Goal: Transaction & Acquisition: Purchase product/service

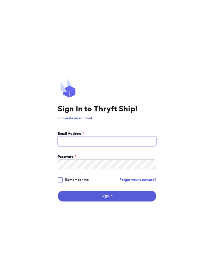
type input "twicelovedcollection@gmail.com"
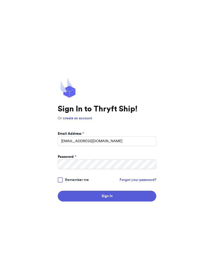
click at [107, 202] on button "Sign In" at bounding box center [107, 196] width 99 height 11
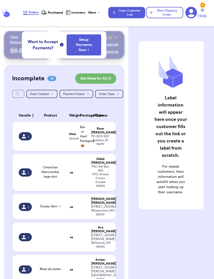
click at [53, 136] on td at bounding box center [50, 136] width 31 height 29
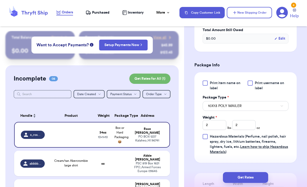
scroll to position [185, 0]
click at [214, 90] on label "Print username on label" at bounding box center [268, 86] width 41 height 10
click at [0, 0] on input "Print username on label" at bounding box center [0, 0] width 0 height 0
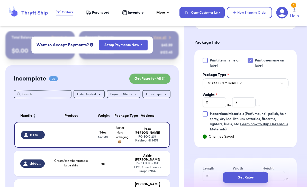
scroll to position [209, 0]
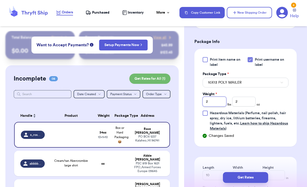
click at [214, 106] on input "2" at bounding box center [214, 102] width 23 height 10
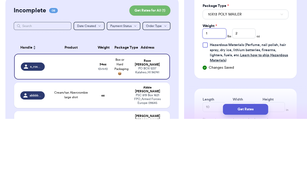
type input "1"
click at [214, 97] on input "2" at bounding box center [243, 102] width 23 height 10
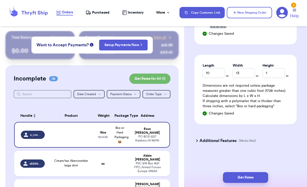
scroll to position [315, 0]
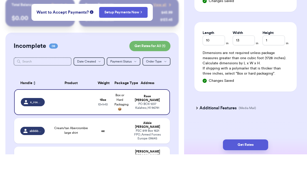
type input "9"
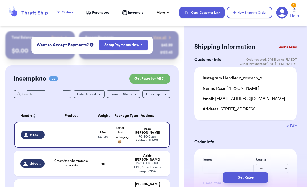
scroll to position [0, 0]
click at [214, 174] on button "Get Rates" at bounding box center [245, 177] width 45 height 11
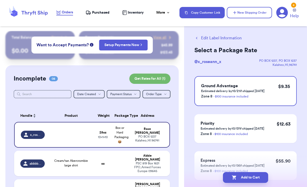
scroll to position [0, 0]
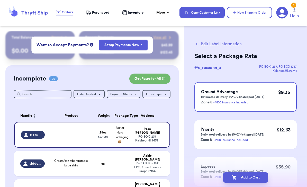
click at [214, 175] on button "Add to Cart" at bounding box center [245, 177] width 45 height 11
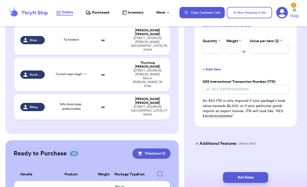
scroll to position [211, 0]
click at [163, 149] on button "Checkout ( 1 )" at bounding box center [151, 154] width 38 height 10
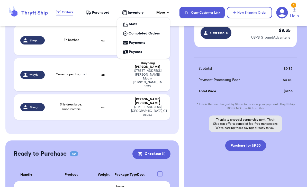
click at [168, 10] on div "More" at bounding box center [163, 12] width 14 height 5
click at [150, 42] on div "Payments" at bounding box center [143, 42] width 41 height 5
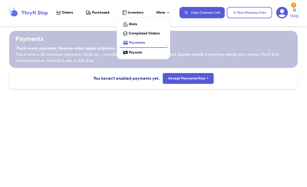
click at [164, 17] on ul "Stats Completed Orders Payments Payouts" at bounding box center [143, 38] width 53 height 42
click at [167, 14] on icon at bounding box center [168, 13] width 4 height 4
click at [165, 15] on div "More" at bounding box center [163, 12] width 14 height 5
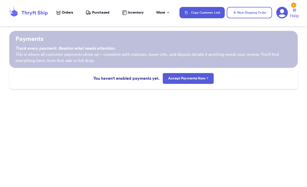
click at [214, 15] on icon at bounding box center [282, 13] width 12 height 12
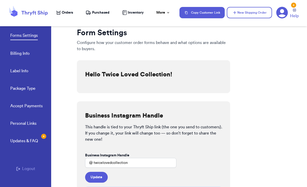
click at [22, 50] on link "Billing Info" at bounding box center [19, 53] width 19 height 7
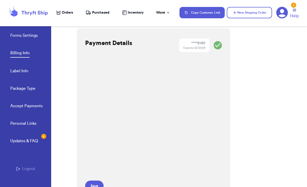
click at [67, 10] on span "Orders" at bounding box center [67, 12] width 11 height 5
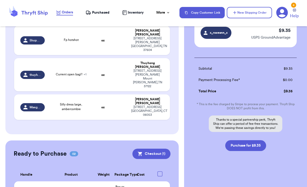
scroll to position [47, 0]
click at [214, 163] on div "Checkout ( 1 ) Selected Labels x_roseann_x $ 9.35 USPS GroundAdvantage Subtotal…" at bounding box center [245, 87] width 123 height 199
click at [214, 161] on div "Checkout ( 1 ) Selected Labels x_roseann_x $ 9.35 USPS GroundAdvantage Subtotal…" at bounding box center [245, 87] width 123 height 199
click at [214, 163] on div "Checkout ( 1 ) Selected Labels x_roseann_x $ 9.35 USPS GroundAdvantage Subtotal…" at bounding box center [245, 87] width 123 height 199
click at [214, 164] on div "Checkout ( 1 ) Selected Labels x_roseann_x $ 9.35 USPS GroundAdvantage Subtotal…" at bounding box center [245, 87] width 123 height 199
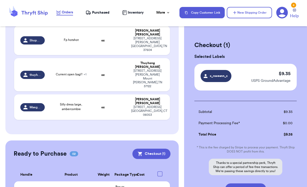
scroll to position [17, 0]
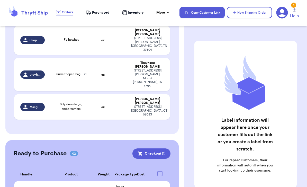
scroll to position [210, 0]
click at [165, 149] on button "Checkout ( 1 )" at bounding box center [151, 154] width 38 height 10
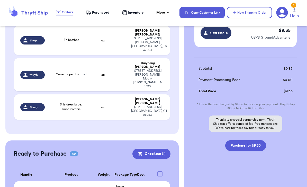
scroll to position [44, 0]
click at [258, 148] on button "Purchase for $9.35" at bounding box center [245, 145] width 41 height 11
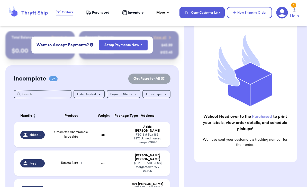
scroll to position [-6, 0]
click at [104, 13] on span "Purchased" at bounding box center [100, 12] width 17 height 5
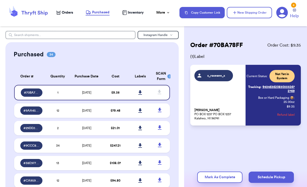
click at [141, 87] on link at bounding box center [140, 92] width 11 height 11
